Goal: Task Accomplishment & Management: Manage account settings

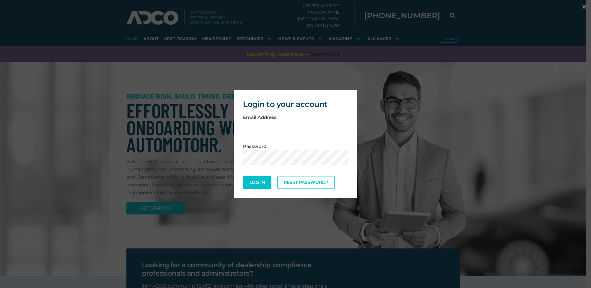
type input "lydiar1513@gmail.com"
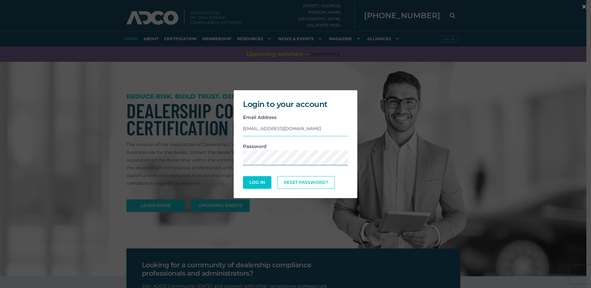
click at [243, 176] on button "Log In" at bounding box center [257, 182] width 28 height 13
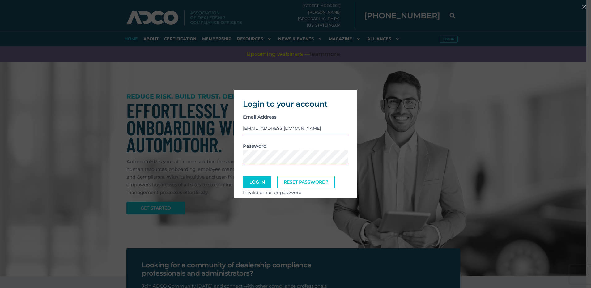
click at [243, 176] on button "Log In" at bounding box center [257, 182] width 28 height 13
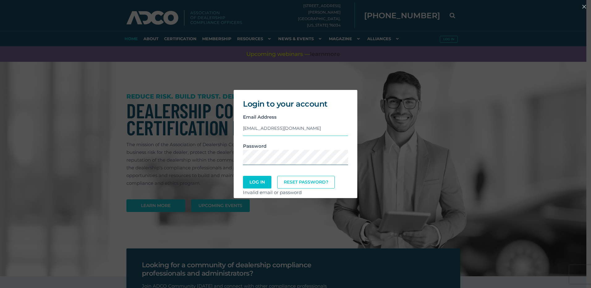
click at [243, 176] on button "Log In" at bounding box center [257, 182] width 28 height 13
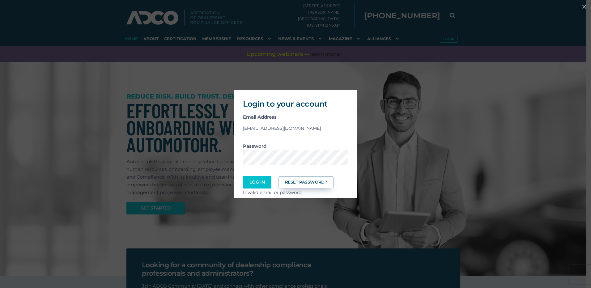
click at [320, 185] on link "Reset Password?" at bounding box center [306, 182] width 55 height 12
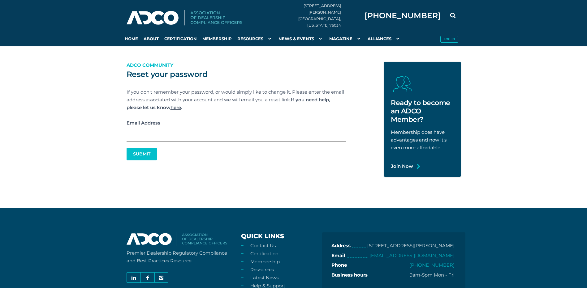
click at [153, 134] on input "Email Address" at bounding box center [237, 134] width 220 height 15
type input "[EMAIL_ADDRESS][DOMAIN_NAME]"
click at [148, 156] on button "Submit" at bounding box center [141, 154] width 29 height 12
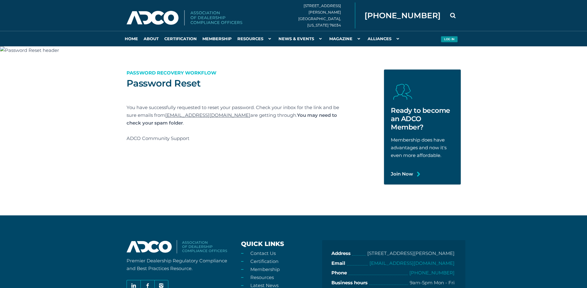
click at [444, 36] on button "Log in" at bounding box center [448, 39] width 17 height 6
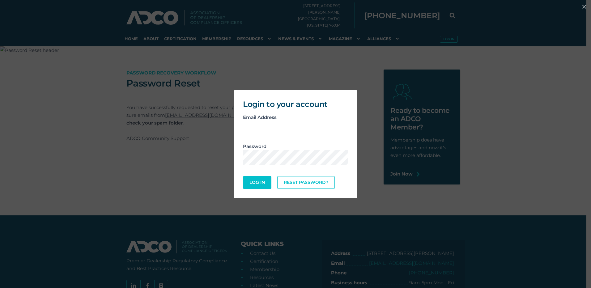
click at [290, 135] on input "email" at bounding box center [295, 128] width 105 height 15
type input "lydiar1513@gmail.com"
click at [243, 176] on button "Log In" at bounding box center [257, 182] width 28 height 13
click at [578, 241] on div "Login to your account Email Address lydiar1513@gmail.com Password Log In Reset …" at bounding box center [295, 144] width 591 height 288
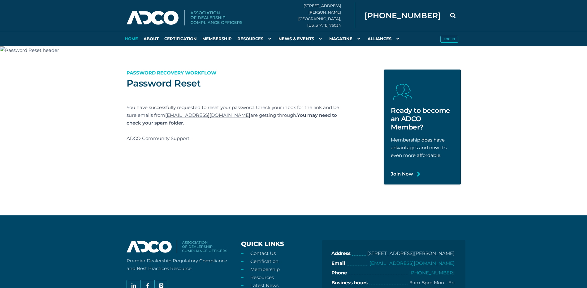
click at [130, 38] on link "Home" at bounding box center [131, 38] width 19 height 15
